Goal: Information Seeking & Learning: Learn about a topic

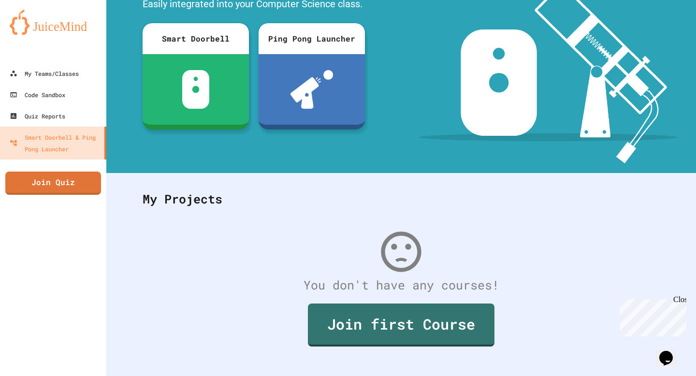
scroll to position [102, 0]
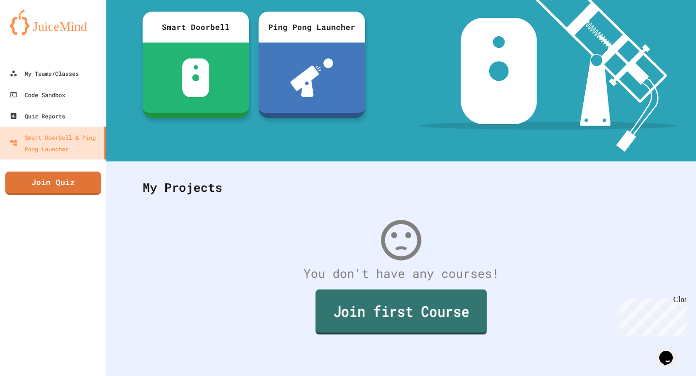
click at [397, 304] on link "Join first Course" at bounding box center [402, 312] width 172 height 45
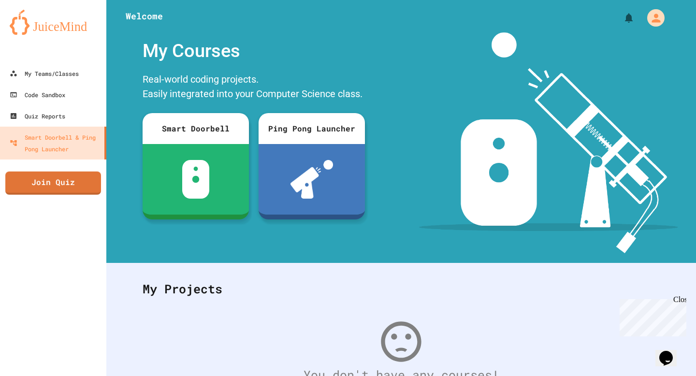
scroll to position [102, 0]
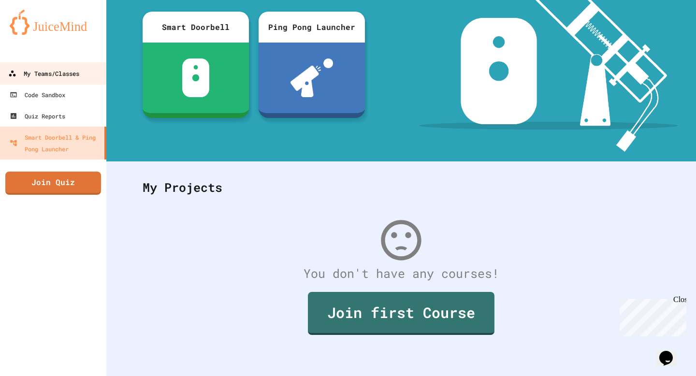
click at [11, 71] on icon at bounding box center [12, 74] width 8 height 8
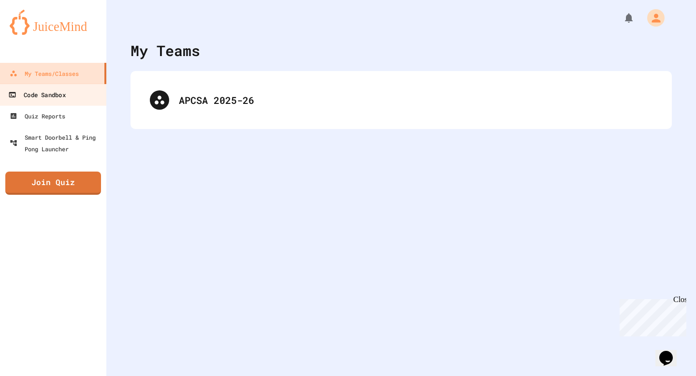
click at [19, 93] on div "Code Sandbox" at bounding box center [36, 95] width 57 height 12
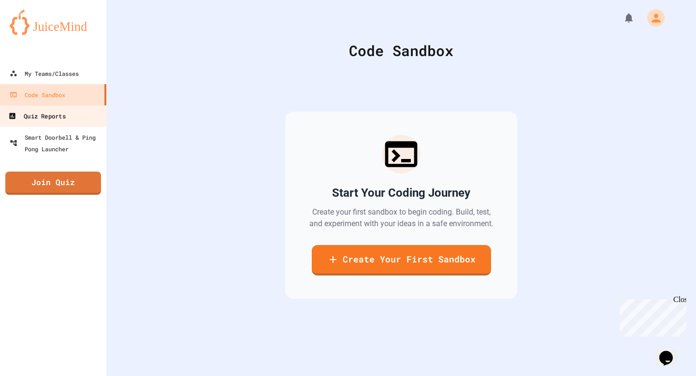
click at [27, 121] on div "Quiz Reports" at bounding box center [36, 116] width 57 height 12
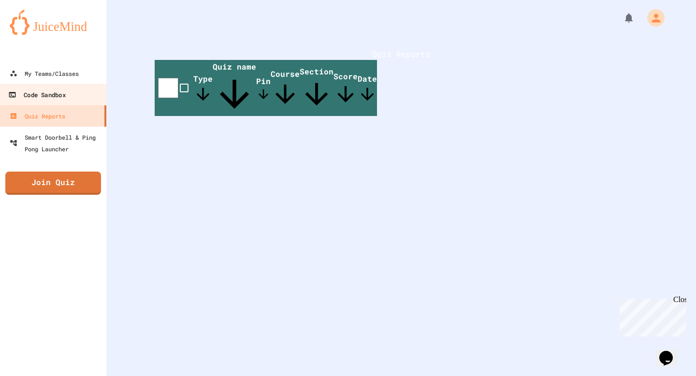
click at [31, 89] on div "Code Sandbox" at bounding box center [36, 95] width 57 height 12
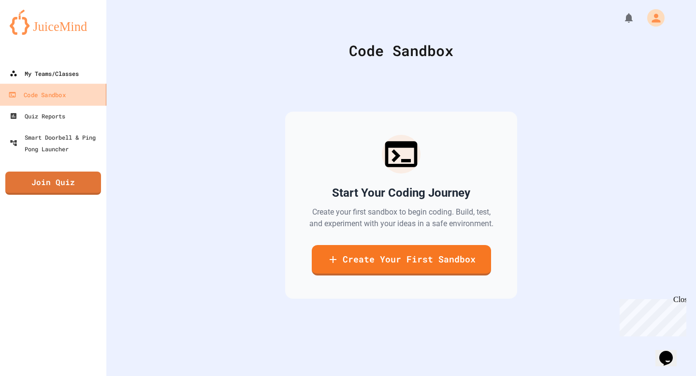
click at [31, 72] on div "My Teams/Classes" at bounding box center [44, 74] width 69 height 12
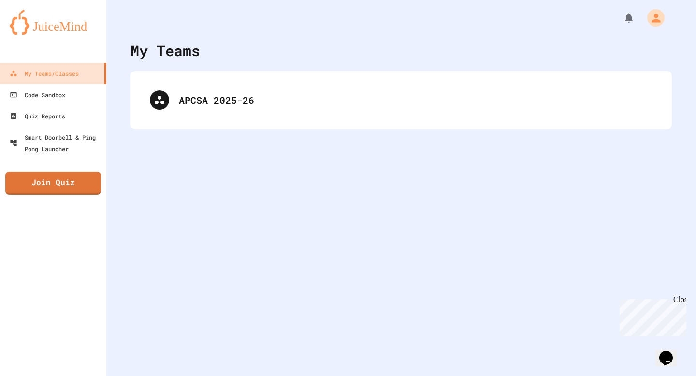
click at [224, 141] on div "My Teams APCSA 2025-26" at bounding box center [401, 188] width 590 height 376
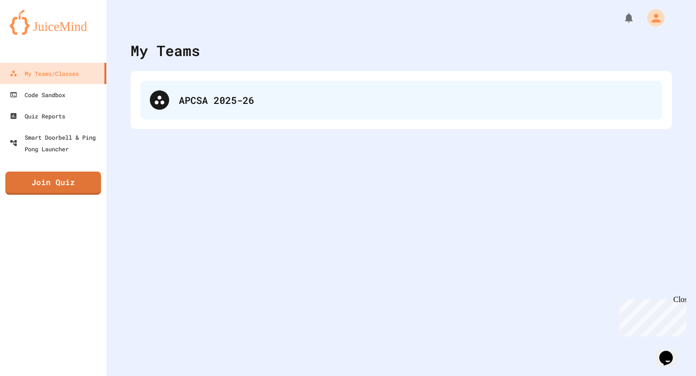
click at [223, 110] on div "APCSA 2025-26" at bounding box center [401, 100] width 522 height 39
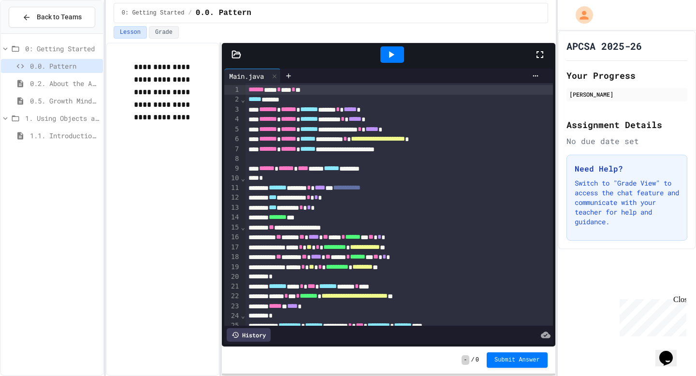
click at [74, 125] on div "1. Using Objects and Methods" at bounding box center [52, 119] width 102 height 17
click at [74, 137] on span "1.1. Introduction to Algorithms, Programming, and Compilers" at bounding box center [64, 136] width 69 height 10
